Goal: Information Seeking & Learning: Learn about a topic

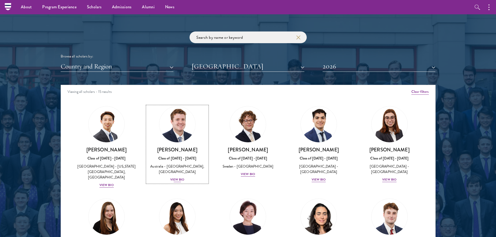
click at [163, 143] on link "[PERSON_NAME] Class of [DATE] - [DATE] [GEOGRAPHIC_DATA] - [GEOGRAPHIC_DATA], […" at bounding box center [177, 144] width 60 height 77
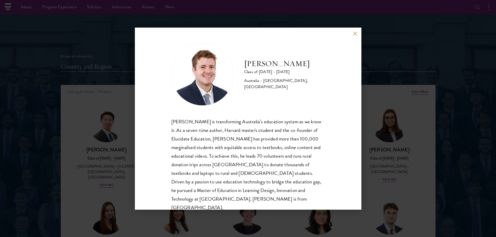
scroll to position [9, 0]
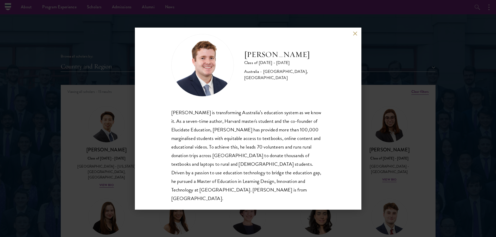
click at [131, 135] on div "[PERSON_NAME] Class of [DATE] - [DATE] [GEOGRAPHIC_DATA] - [GEOGRAPHIC_DATA], […" at bounding box center [248, 118] width 496 height 237
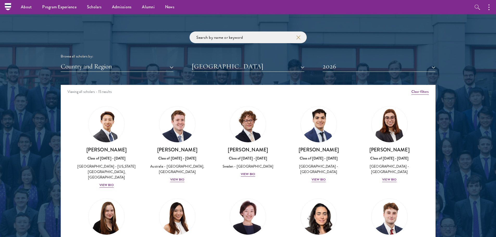
scroll to position [138, 0]
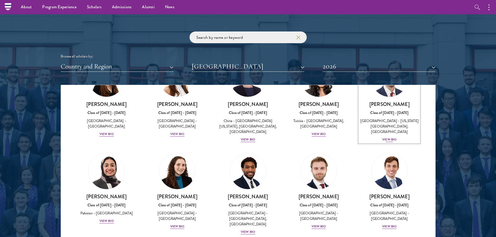
click at [371, 129] on div "[PERSON_NAME] Class of [DATE] - [DATE] [GEOGRAPHIC_DATA] - [US_STATE][GEOGRAPHI…" at bounding box center [390, 122] width 60 height 42
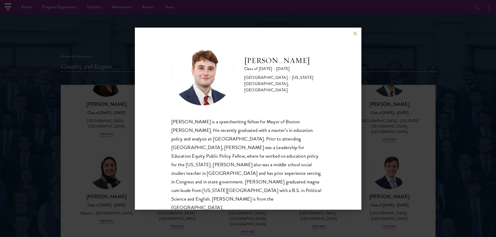
scroll to position [1, 0]
click at [356, 33] on button at bounding box center [355, 34] width 4 height 4
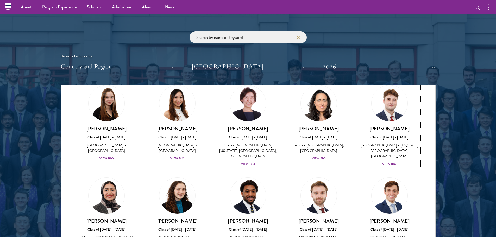
scroll to position [123, 0]
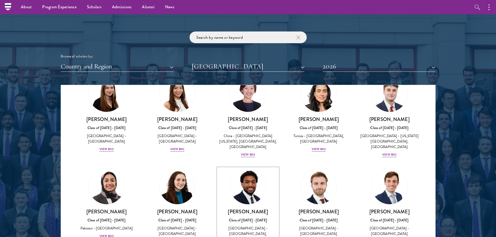
click at [249, 193] on img at bounding box center [248, 187] width 40 height 40
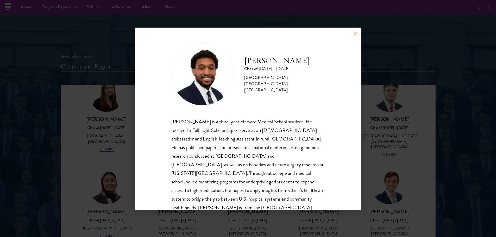
click at [356, 34] on button at bounding box center [355, 34] width 4 height 4
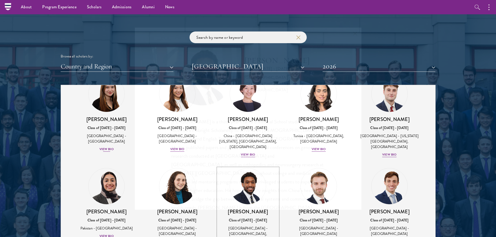
scroll to position [609, 0]
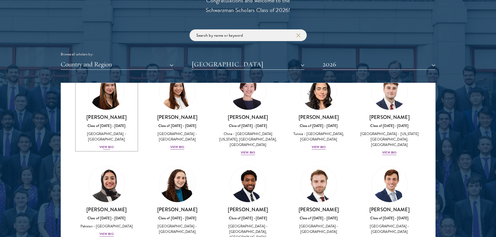
click at [103, 131] on div "[PERSON_NAME] Class of [DATE] - [DATE] [GEOGRAPHIC_DATA] - [GEOGRAPHIC_DATA] Vi…" at bounding box center [107, 132] width 60 height 36
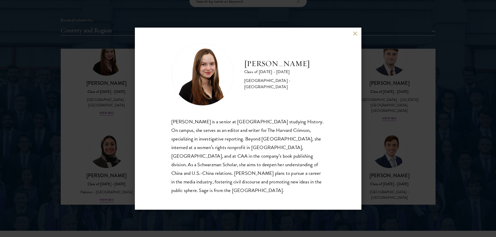
scroll to position [643, 0]
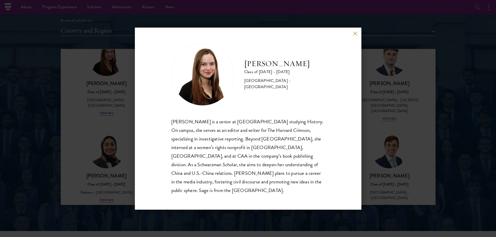
click at [131, 129] on div "[PERSON_NAME] Class of [DATE] - [DATE] [GEOGRAPHIC_DATA] - [GEOGRAPHIC_DATA] [P…" at bounding box center [248, 118] width 496 height 237
click at [110, 159] on img at bounding box center [107, 151] width 40 height 40
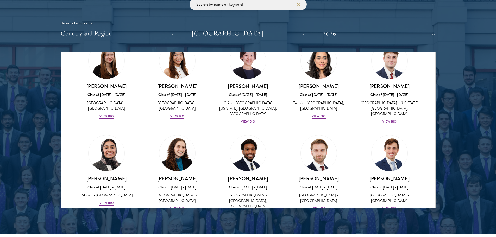
scroll to position [640, 0]
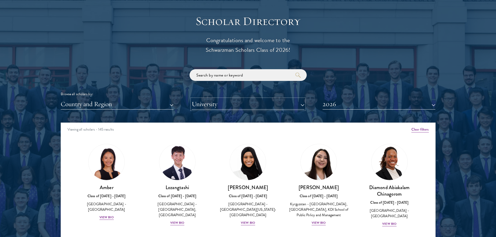
click at [204, 102] on button "University" at bounding box center [248, 104] width 113 height 11
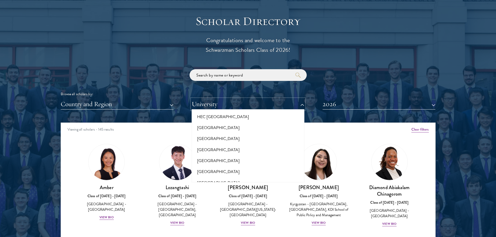
scroll to position [1266, 0]
click at [218, 156] on button "[GEOGRAPHIC_DATA]" at bounding box center [248, 161] width 110 height 11
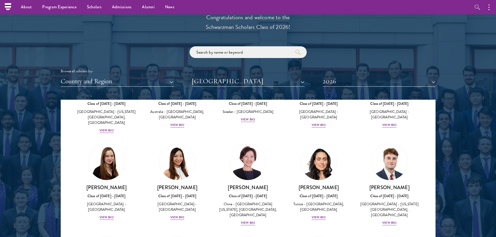
scroll to position [138, 0]
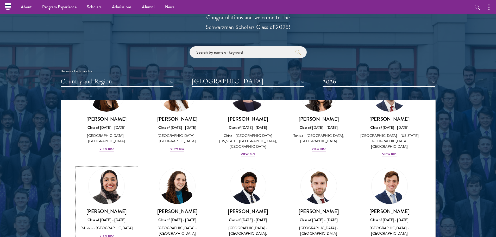
click at [120, 179] on img at bounding box center [107, 186] width 40 height 40
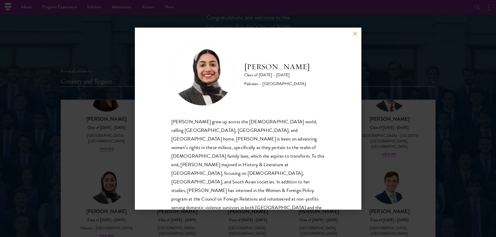
scroll to position [1, 0]
click at [130, 168] on div "Imaan Mirza Class of 2025 - 2026 Pakistan - Harvard University Imaan Mirza grew…" at bounding box center [248, 118] width 496 height 237
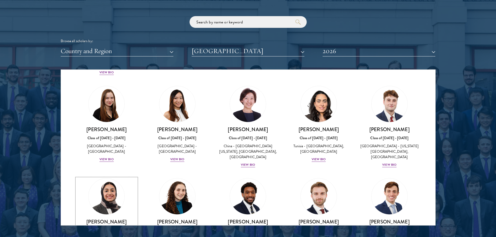
scroll to position [122, 0]
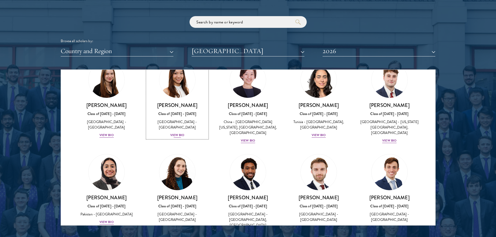
click at [175, 88] on img at bounding box center [178, 80] width 40 height 40
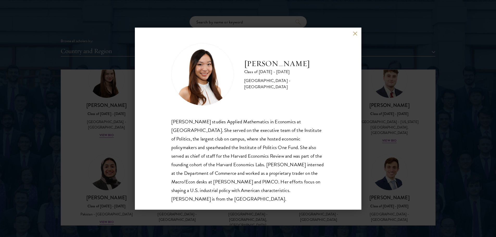
scroll to position [1, 0]
click at [120, 137] on div "Stephanie Lin Class of 2025 - 2026 United States of America - Harvard Universit…" at bounding box center [248, 118] width 496 height 237
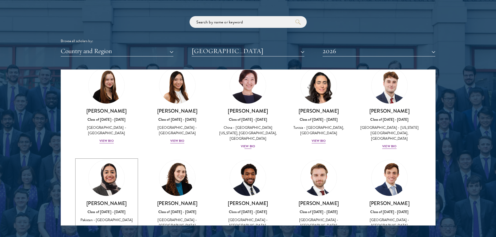
scroll to position [111, 0]
